Goal: Transaction & Acquisition: Purchase product/service

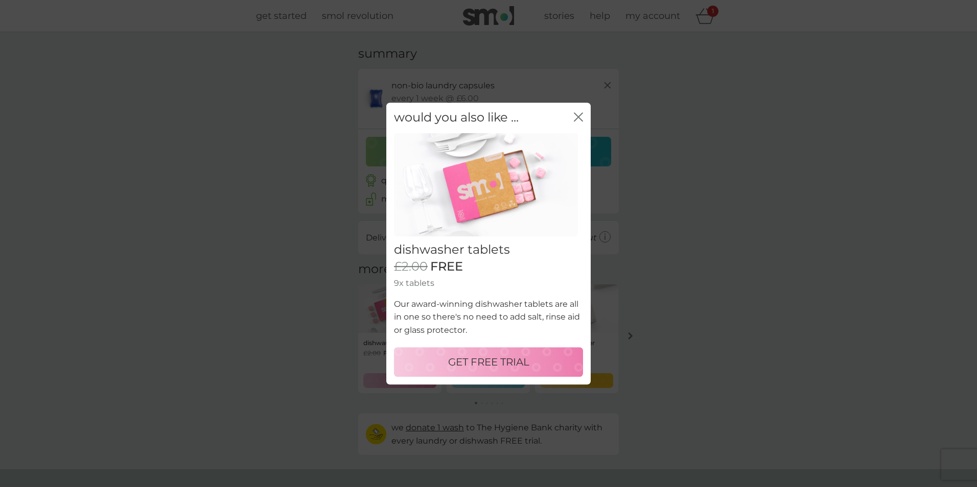
click at [481, 362] on p "GET FREE TRIAL" at bounding box center [488, 362] width 81 height 16
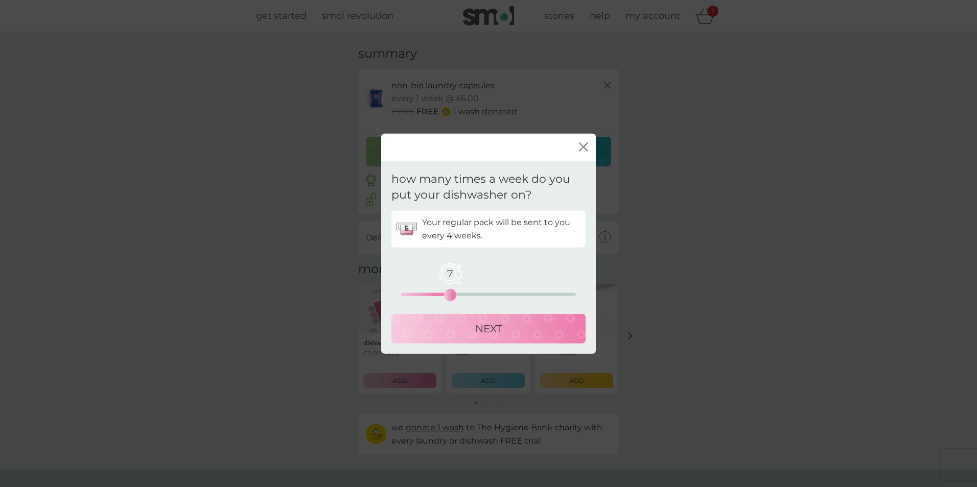
drag, startPoint x: 400, startPoint y: 293, endPoint x: 447, endPoint y: 296, distance: 47.1
click at [448, 296] on div "7" at bounding box center [450, 295] width 4 height 4
click at [586, 150] on icon "close" at bounding box center [585, 147] width 4 height 8
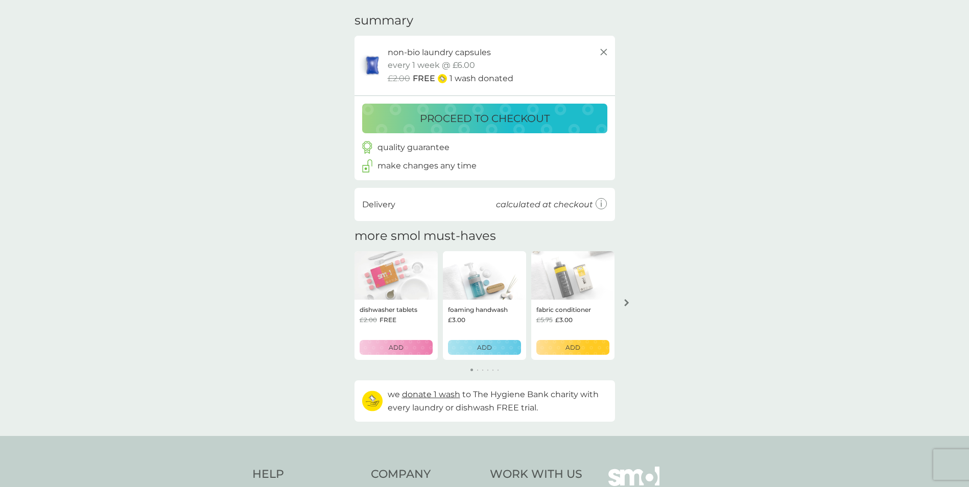
scroll to position [51, 0]
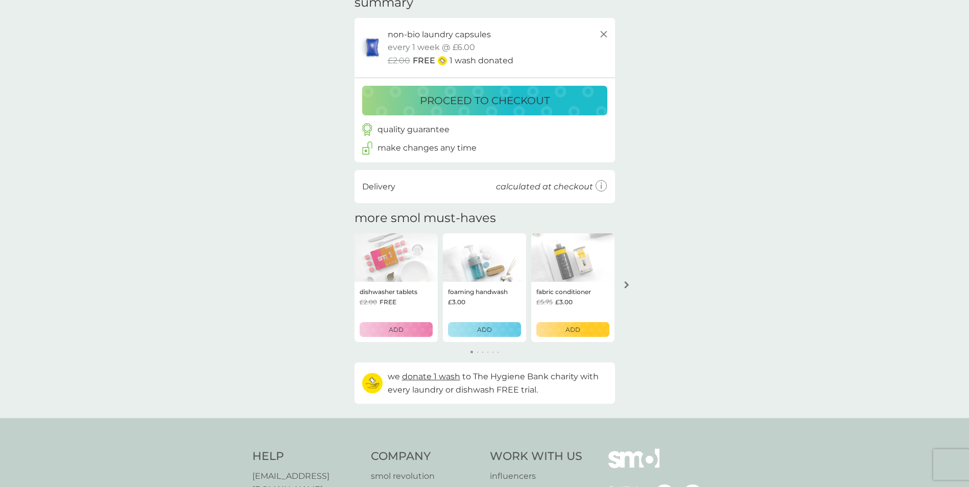
click at [628, 287] on icon "arrow right" at bounding box center [626, 284] width 5 height 7
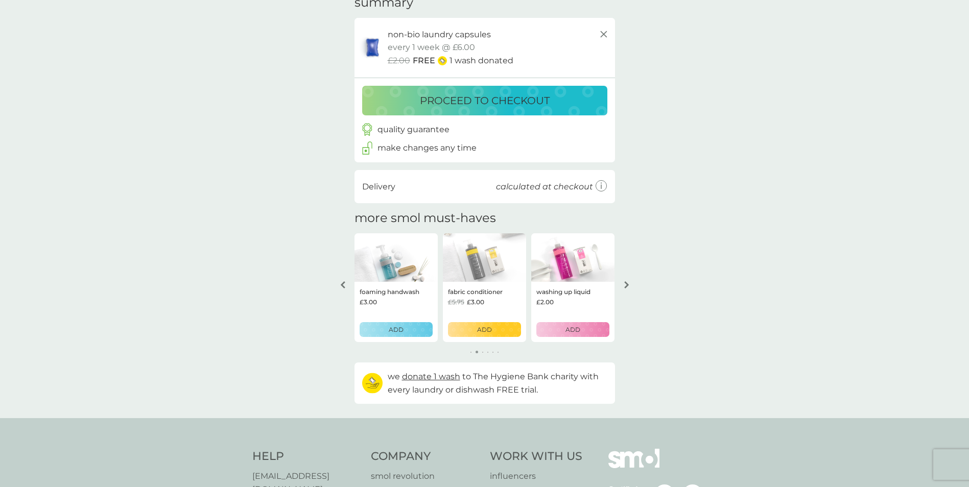
click at [485, 266] on img at bounding box center [484, 257] width 83 height 49
click at [487, 327] on p "ADD" at bounding box center [484, 330] width 15 height 10
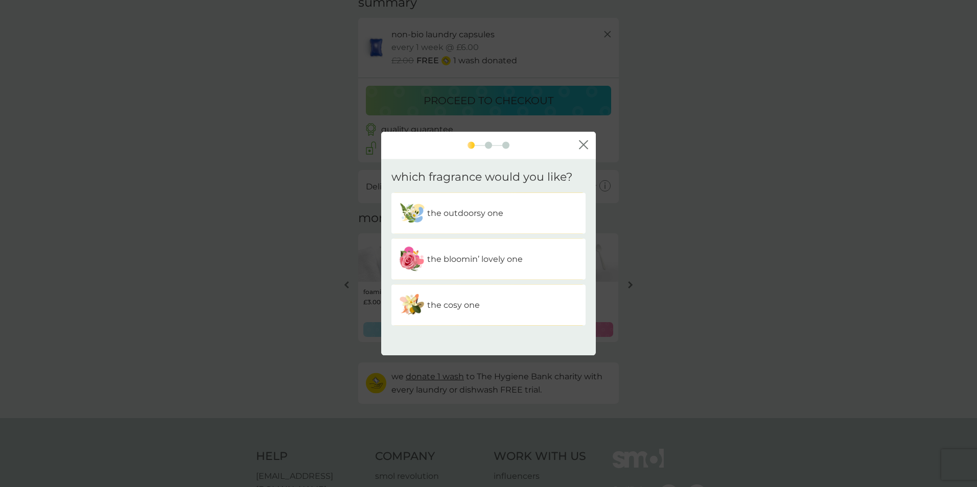
click at [458, 260] on p "the bloomin’ lovely one" at bounding box center [475, 259] width 96 height 13
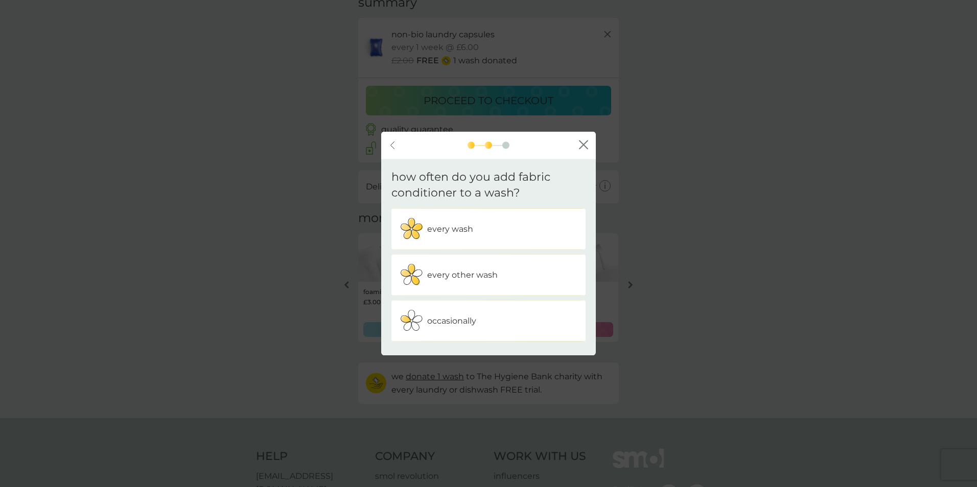
click at [425, 228] on div "every wash" at bounding box center [488, 229] width 179 height 26
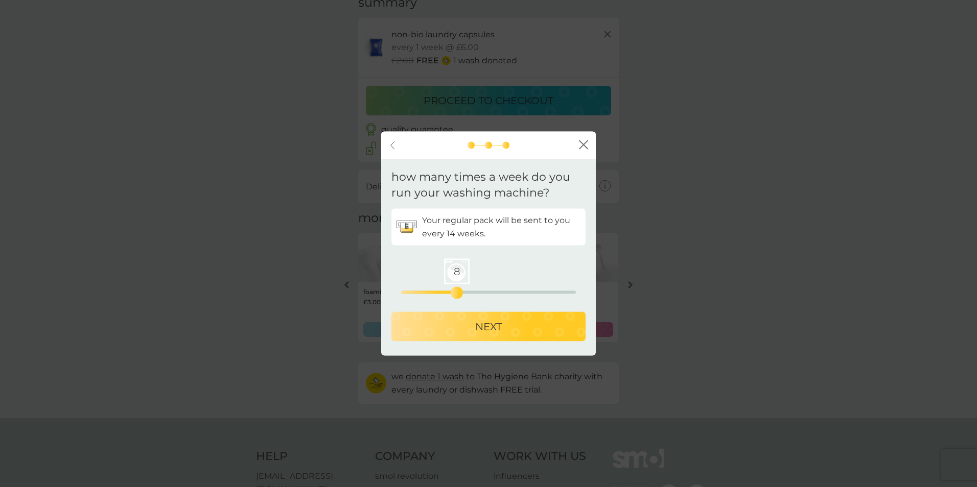
drag, startPoint x: 402, startPoint y: 272, endPoint x: 450, endPoint y: 268, distance: 48.1
click at [454, 268] on span "8" at bounding box center [457, 271] width 26 height 26
click at [486, 329] on p "NEXT" at bounding box center [488, 326] width 27 height 16
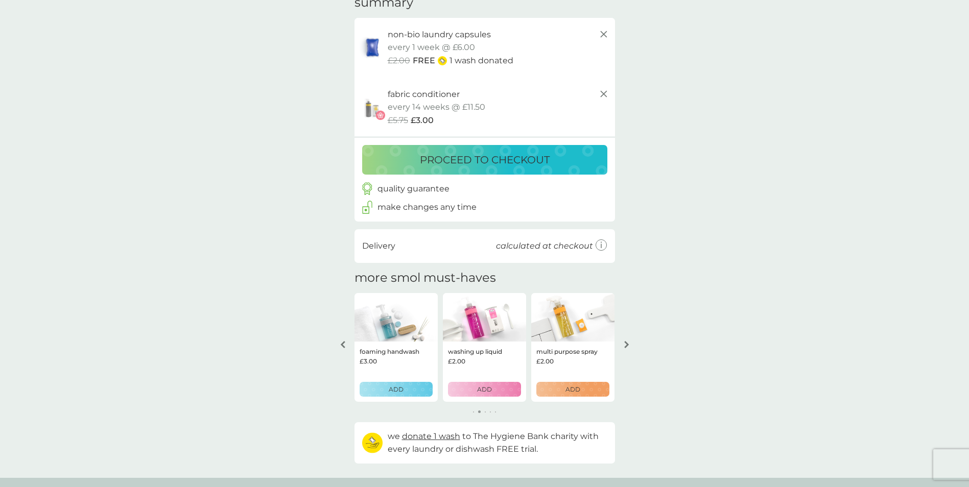
click at [369, 105] on img at bounding box center [373, 107] width 26 height 26
click at [479, 328] on img at bounding box center [484, 317] width 83 height 49
click at [565, 330] on img at bounding box center [572, 317] width 83 height 49
click at [628, 347] on icon "arrow right" at bounding box center [626, 344] width 5 height 7
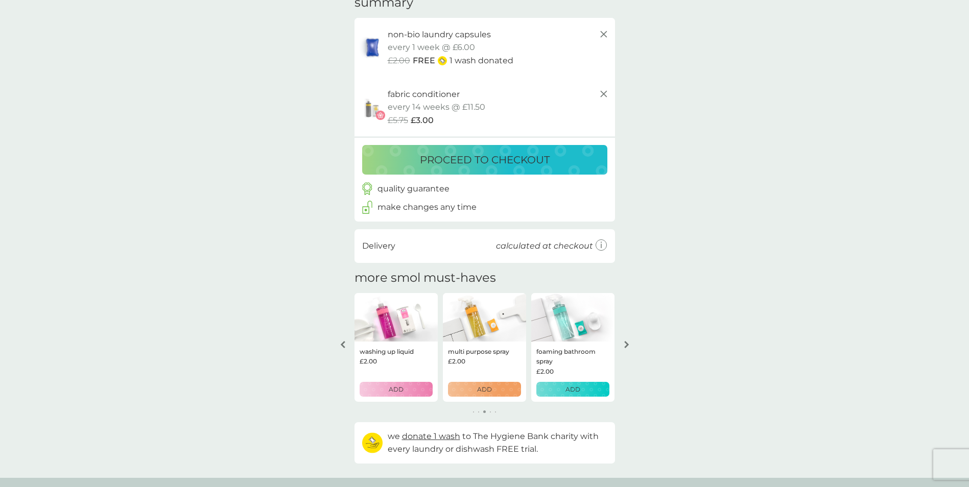
click at [628, 347] on icon "arrow right" at bounding box center [626, 344] width 5 height 7
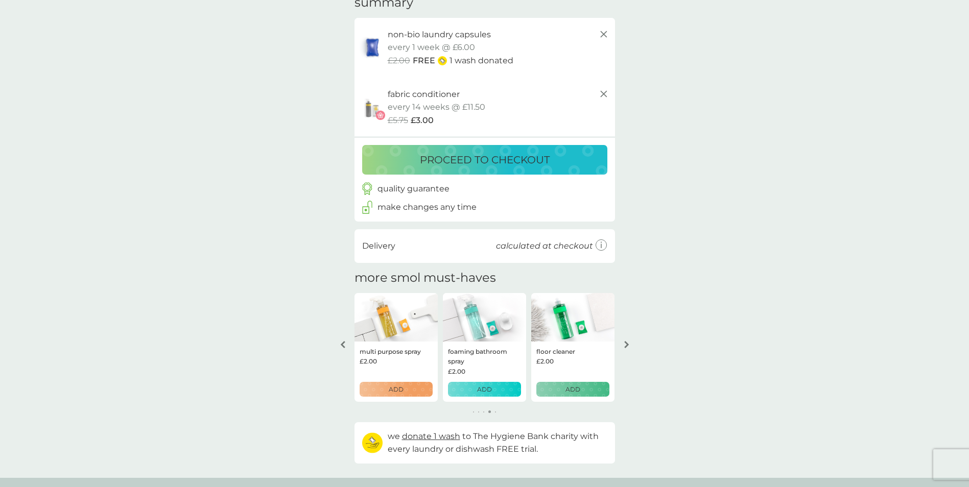
click at [628, 347] on icon "arrow right" at bounding box center [626, 344] width 5 height 7
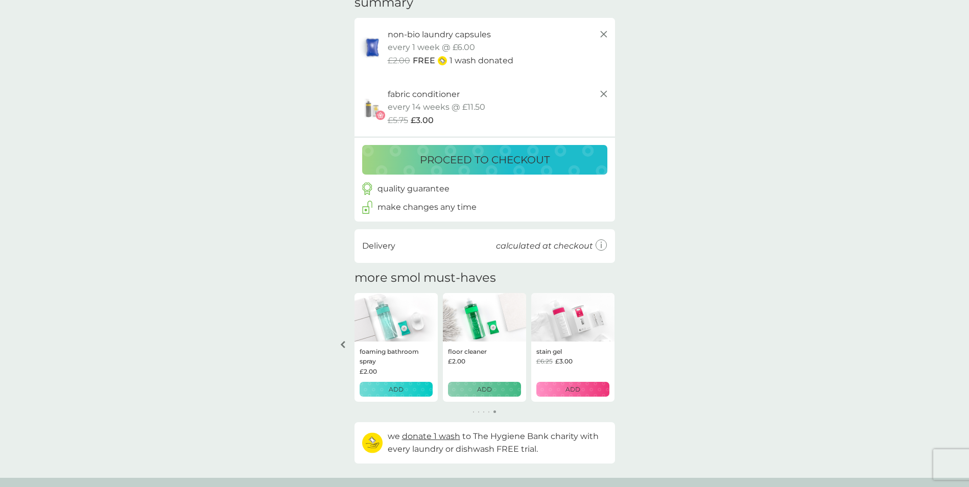
click at [628, 347] on div "your basket summary non-bio laundry capsules trial pack every 1 week @ £6.00 £2…" at bounding box center [484, 229] width 969 height 497
drag, startPoint x: 628, startPoint y: 347, endPoint x: 569, endPoint y: 316, distance: 66.7
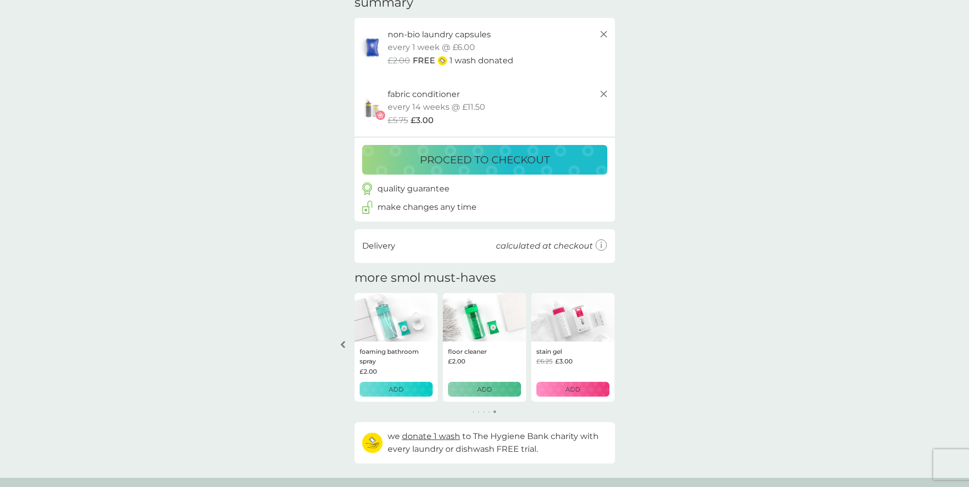
click at [569, 316] on img at bounding box center [572, 317] width 83 height 49
click at [582, 316] on img at bounding box center [572, 317] width 83 height 49
click at [562, 315] on img at bounding box center [572, 317] width 83 height 49
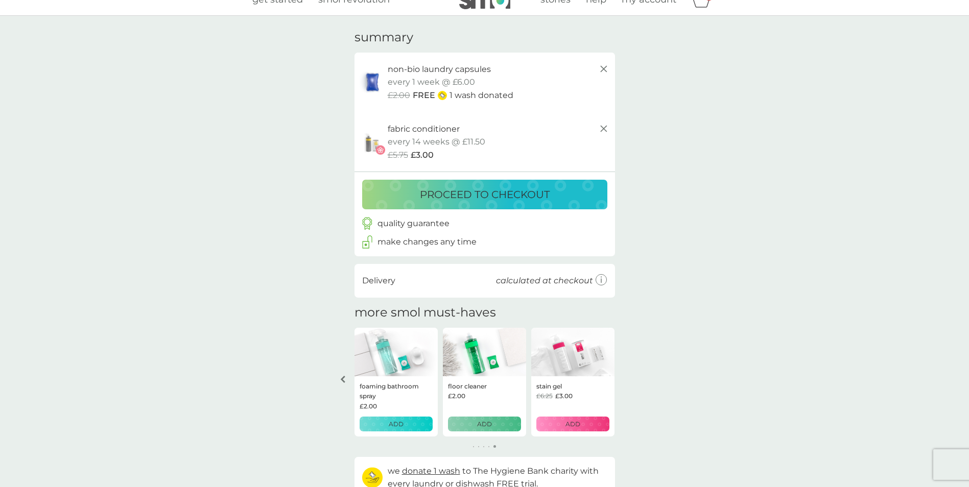
scroll to position [0, 0]
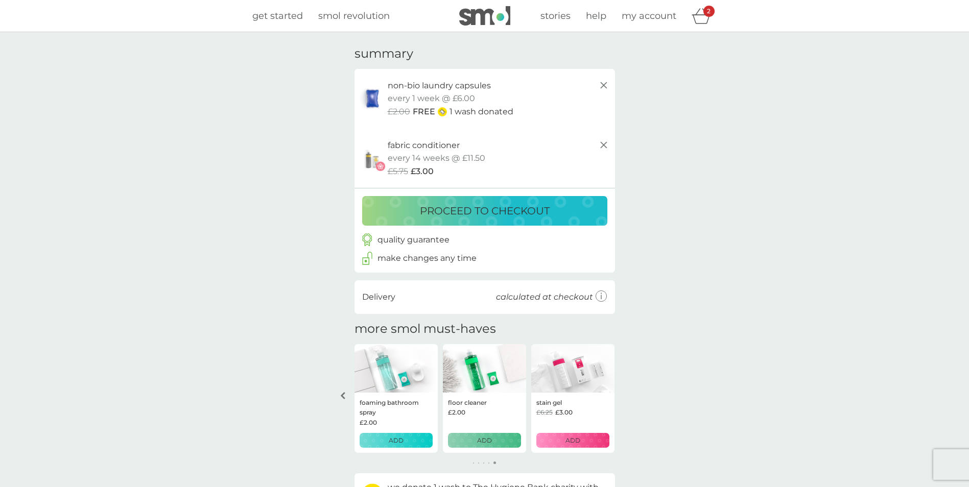
click at [495, 211] on p "proceed to checkout" at bounding box center [485, 211] width 130 height 16
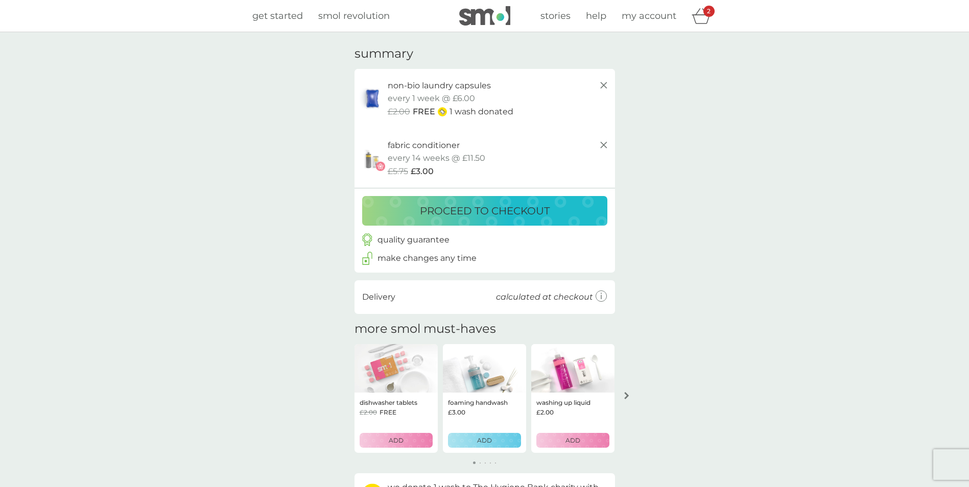
click at [603, 146] on line at bounding box center [603, 145] width 6 height 6
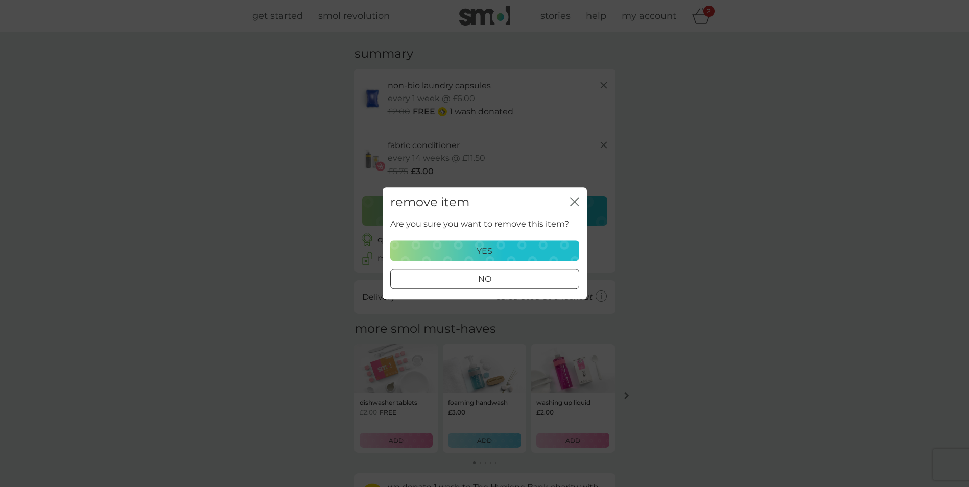
drag, startPoint x: 500, startPoint y: 247, endPoint x: 588, endPoint y: 274, distance: 91.9
click at [500, 248] on div "yes" at bounding box center [485, 251] width 176 height 13
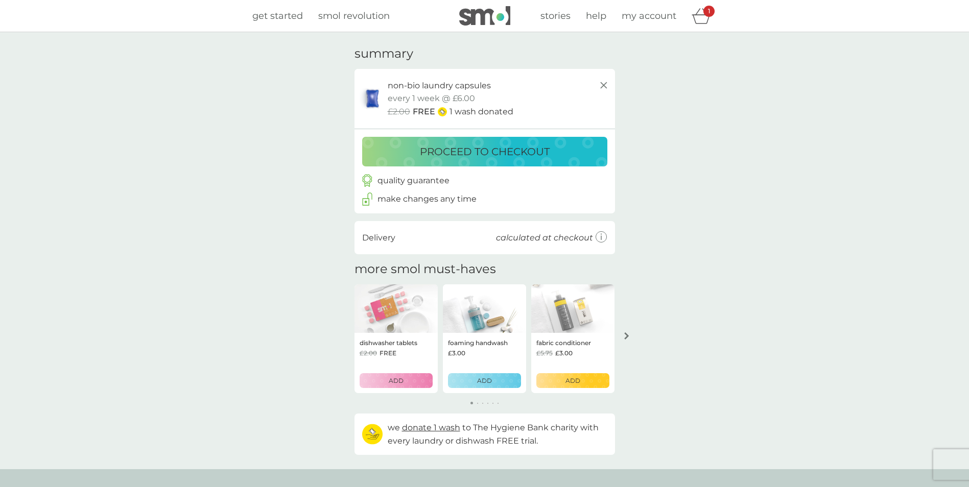
click at [496, 153] on p "proceed to checkout" at bounding box center [485, 152] width 130 height 16
click at [604, 87] on icon at bounding box center [604, 85] width 12 height 12
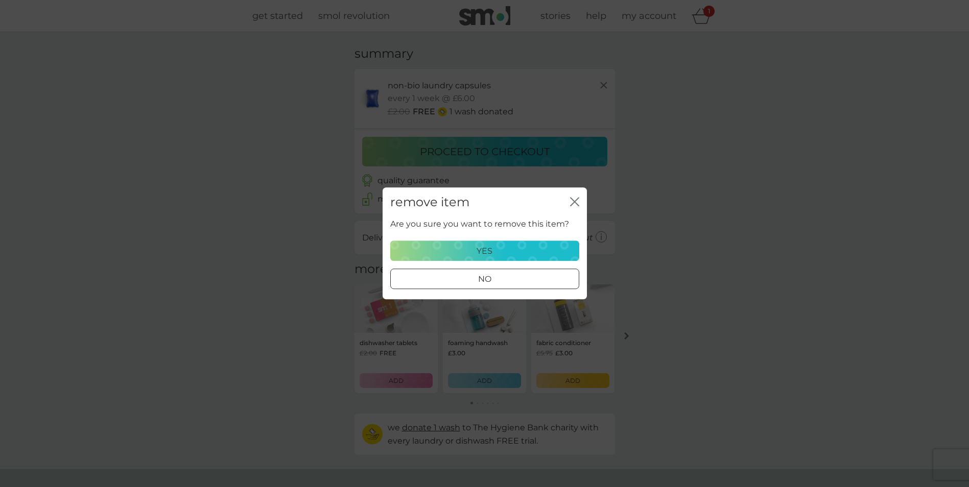
click at [497, 244] on button "yes" at bounding box center [484, 251] width 189 height 20
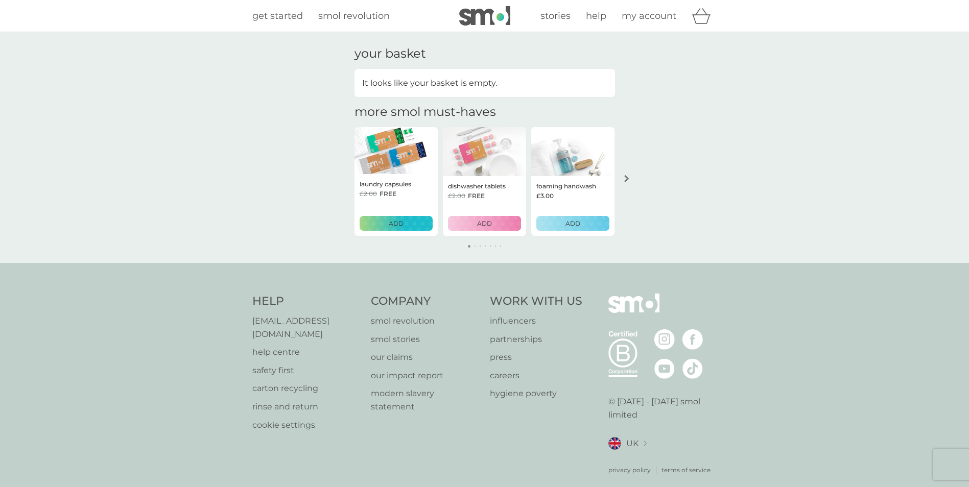
click at [400, 226] on p "ADD" at bounding box center [396, 224] width 15 height 10
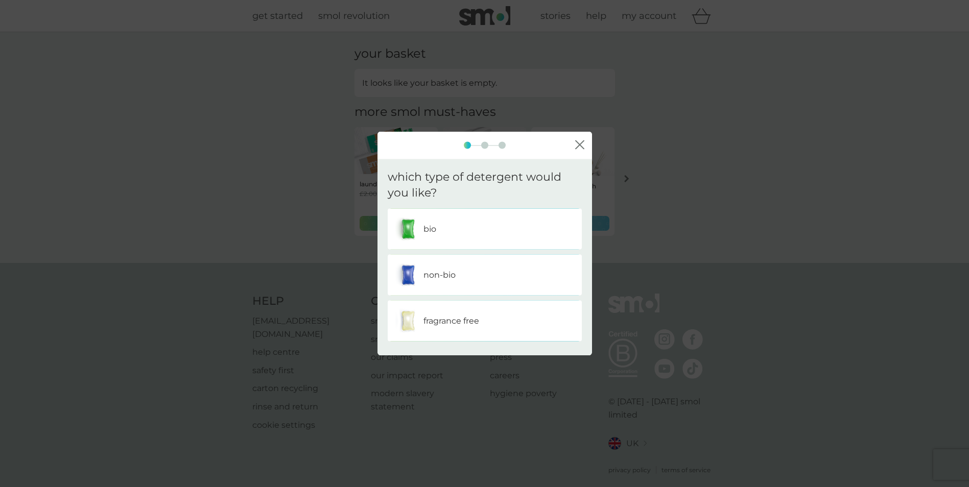
click at [428, 273] on p "non-bio" at bounding box center [439, 274] width 32 height 13
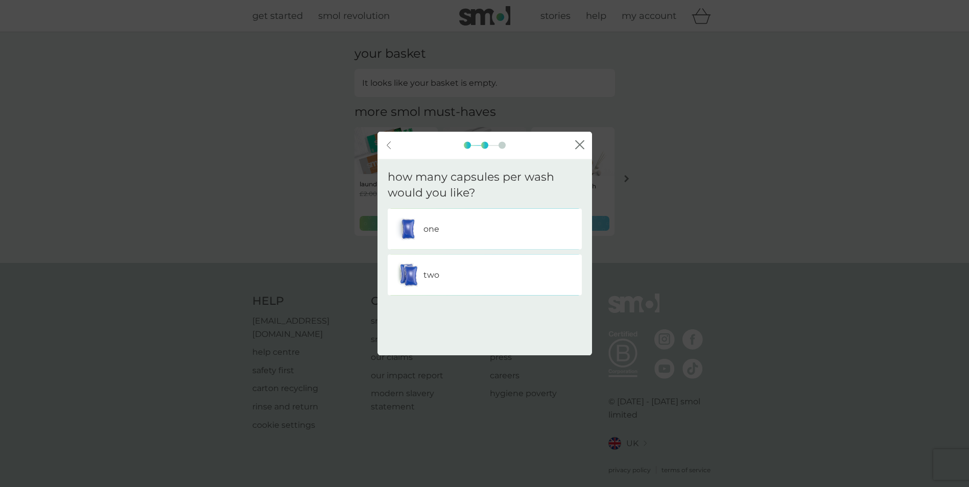
click at [428, 228] on p "one" at bounding box center [431, 228] width 16 height 13
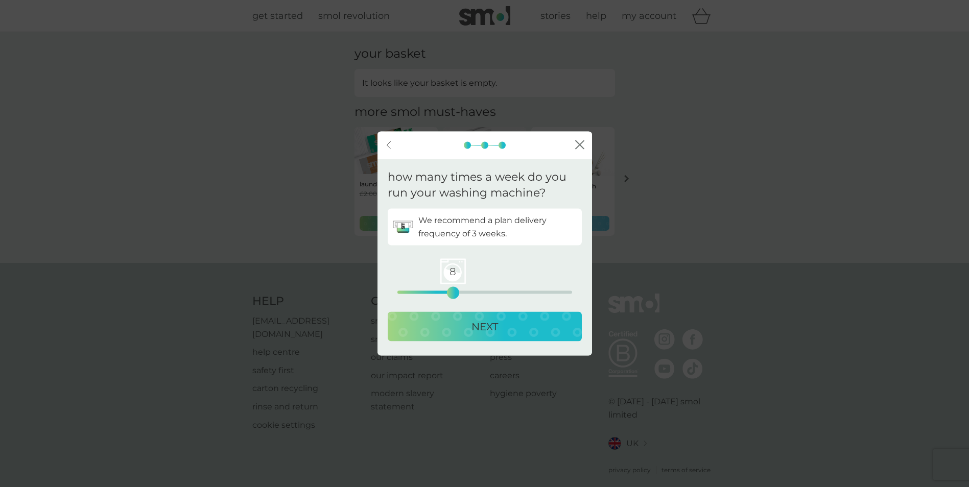
drag, startPoint x: 397, startPoint y: 292, endPoint x: 455, endPoint y: 291, distance: 57.7
click at [455, 291] on div "8" at bounding box center [453, 293] width 4 height 4
click at [459, 327] on div "NEXT" at bounding box center [485, 326] width 174 height 16
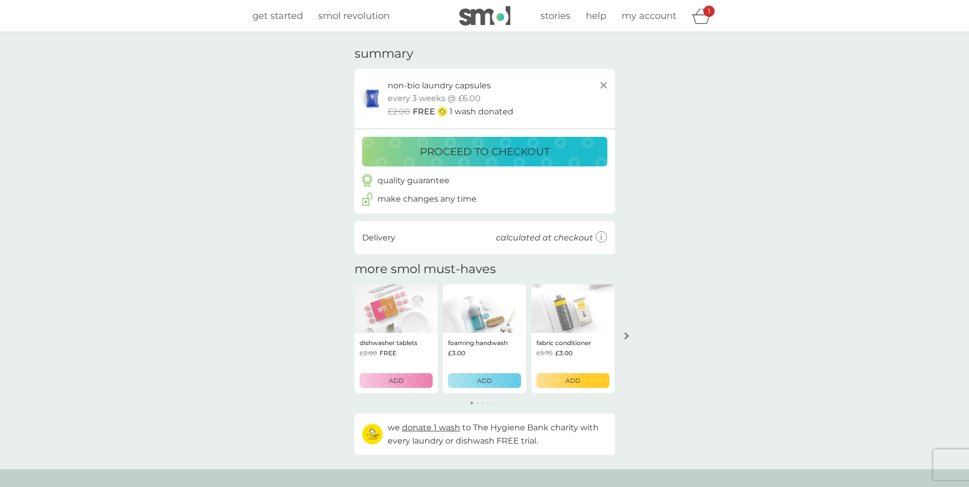
click at [488, 150] on p "proceed to checkout" at bounding box center [485, 152] width 130 height 16
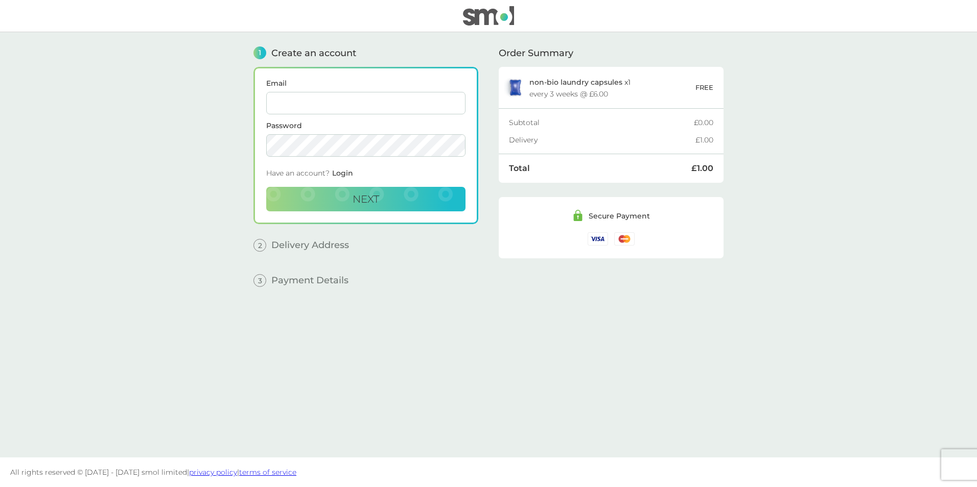
click at [380, 105] on input "Email" at bounding box center [365, 103] width 199 height 22
type input "[PERSON_NAME][EMAIL_ADDRESS][PERSON_NAME][DOMAIN_NAME][PERSON_NAME]"
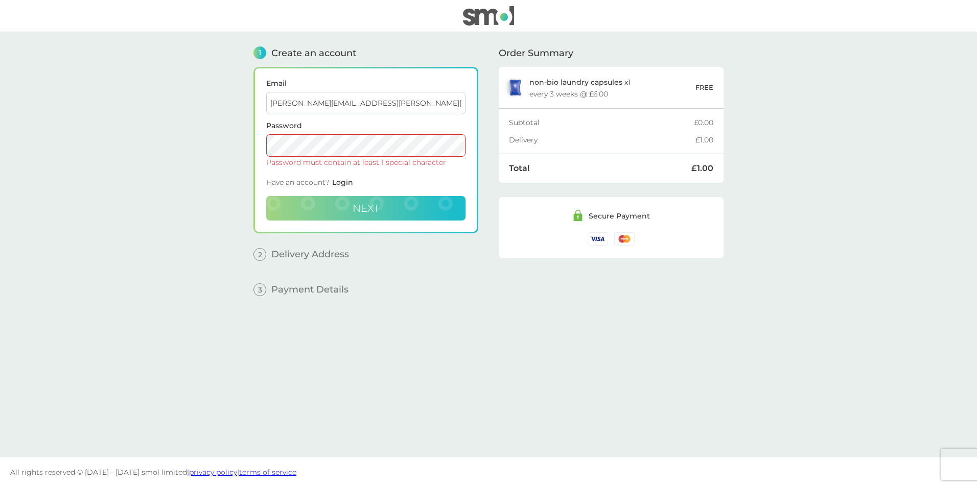
click at [431, 204] on button "Next" at bounding box center [365, 208] width 199 height 25
click at [212, 147] on main "1 Create an account Email [PERSON_NAME][EMAIL_ADDRESS][PERSON_NAME][DOMAIN_NAME…" at bounding box center [488, 244] width 977 height 425
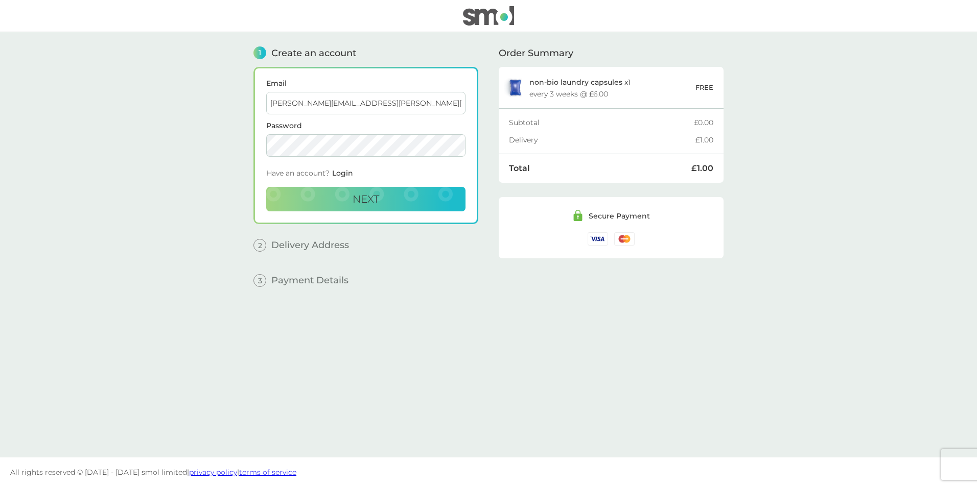
click at [230, 141] on main "1 Create an account Email [PERSON_NAME][EMAIL_ADDRESS][PERSON_NAME][DOMAIN_NAME…" at bounding box center [488, 244] width 977 height 425
click at [381, 198] on button "Next" at bounding box center [365, 199] width 199 height 25
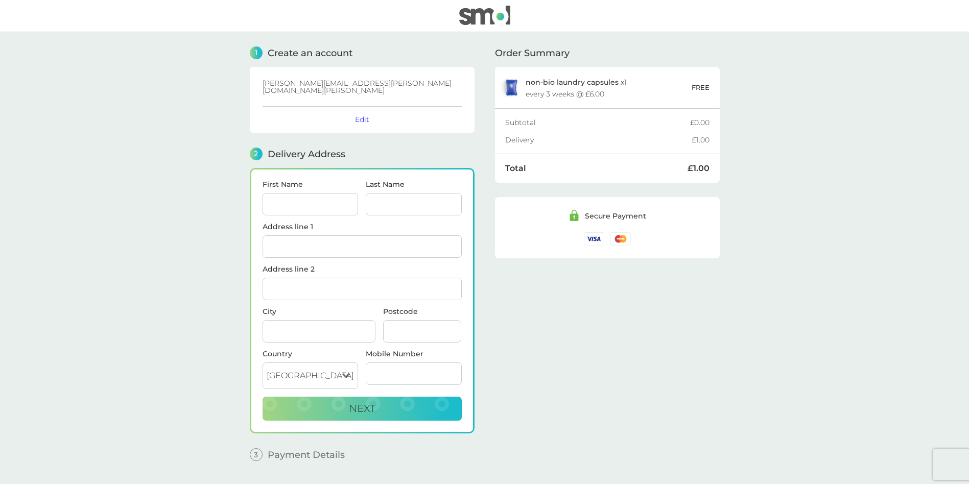
scroll to position [19, 0]
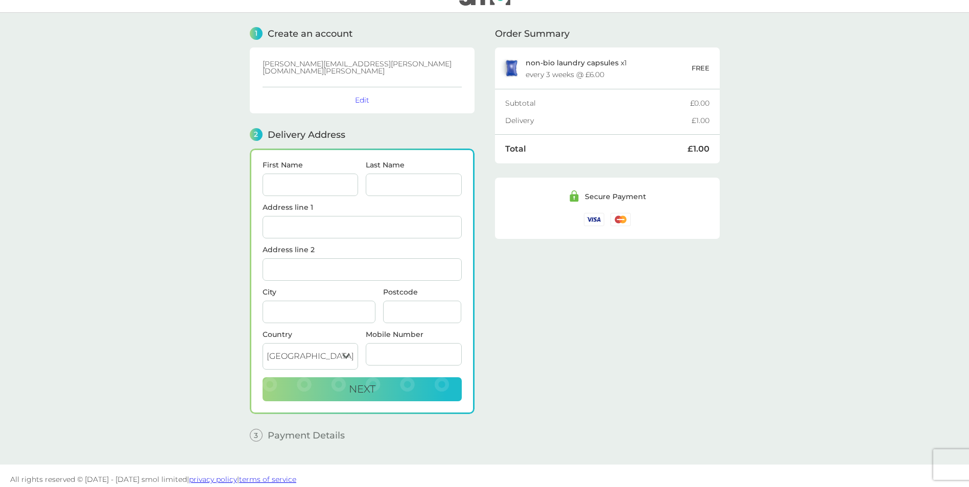
click at [346, 174] on input "First Name" at bounding box center [311, 185] width 96 height 22
type input "[PERSON_NAME]"
type input "01314539448"
click at [405, 218] on input "Address line 1" at bounding box center [362, 227] width 199 height 22
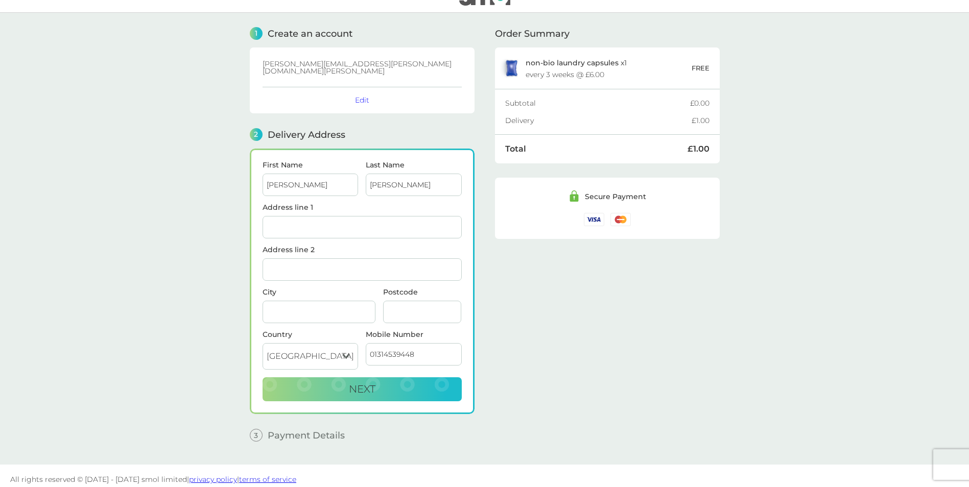
type input "29 Parkhead View"
type input "[GEOGRAPHIC_DATA]"
type input "EH11 4RU"
click at [360, 429] on div "3 Payment Details" at bounding box center [362, 435] width 225 height 13
drag, startPoint x: 424, startPoint y: 343, endPoint x: 364, endPoint y: 342, distance: 60.3
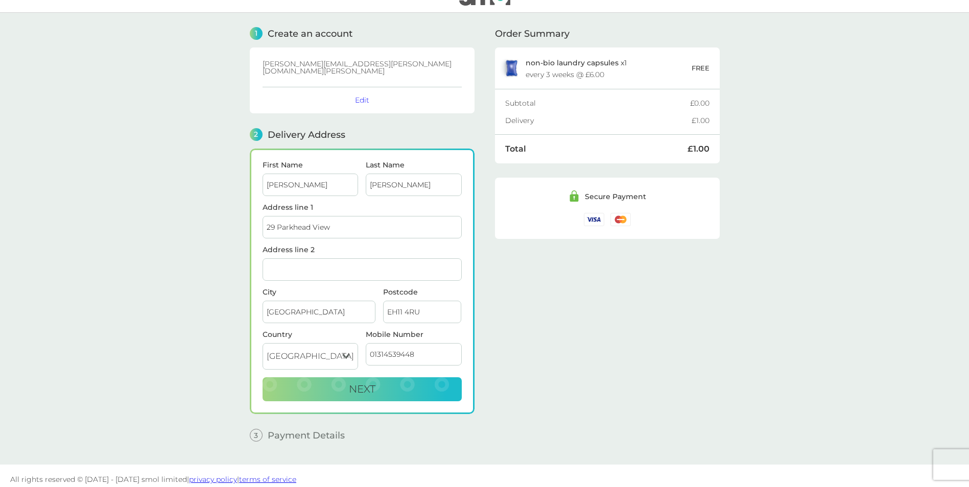
click at [364, 342] on div "Mobile Number [PHONE_NUMBER]" at bounding box center [414, 354] width 104 height 46
click at [357, 383] on span "Next" at bounding box center [362, 389] width 27 height 12
type input "01314539448"
click at [365, 383] on span "Next" at bounding box center [362, 389] width 27 height 12
checkbox input "true"
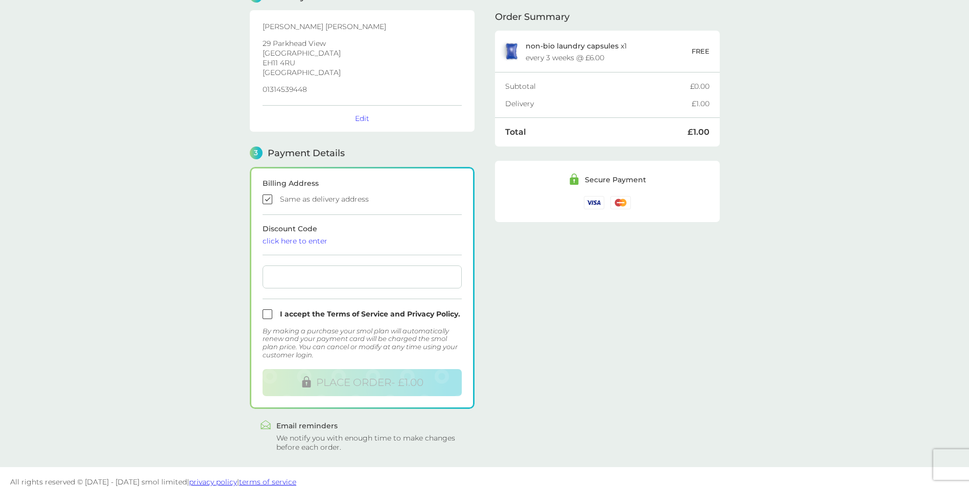
scroll to position [160, 0]
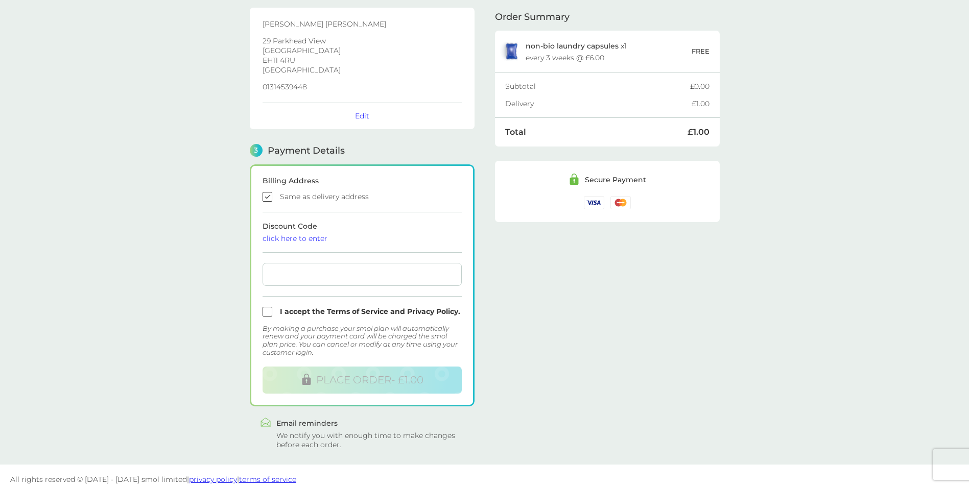
click at [268, 307] on input "checkbox" at bounding box center [362, 312] width 199 height 10
checkbox input "true"
click at [354, 374] on span "PLACE ORDER - £1.00" at bounding box center [369, 380] width 107 height 12
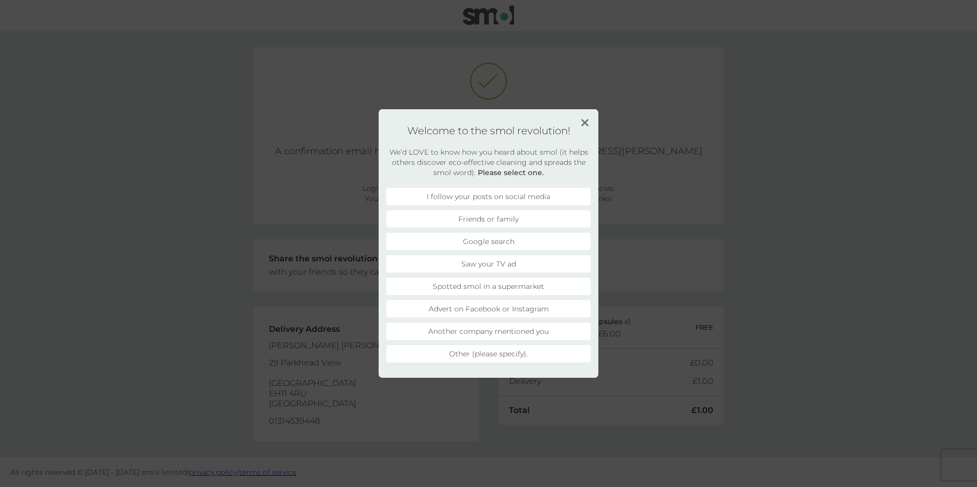
click at [541, 334] on li "Another company mentioned you" at bounding box center [488, 331] width 204 height 17
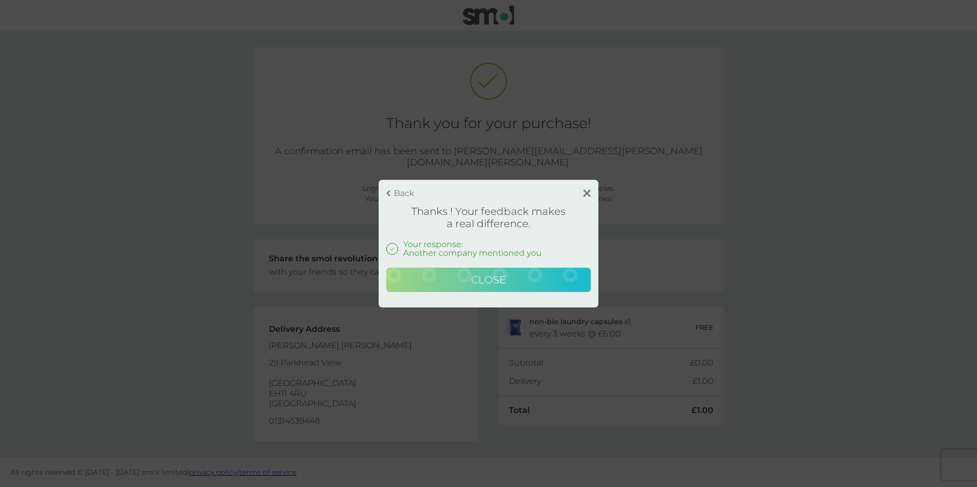
click at [537, 277] on button "Close" at bounding box center [488, 280] width 204 height 25
